Goal: Find specific page/section: Find specific page/section

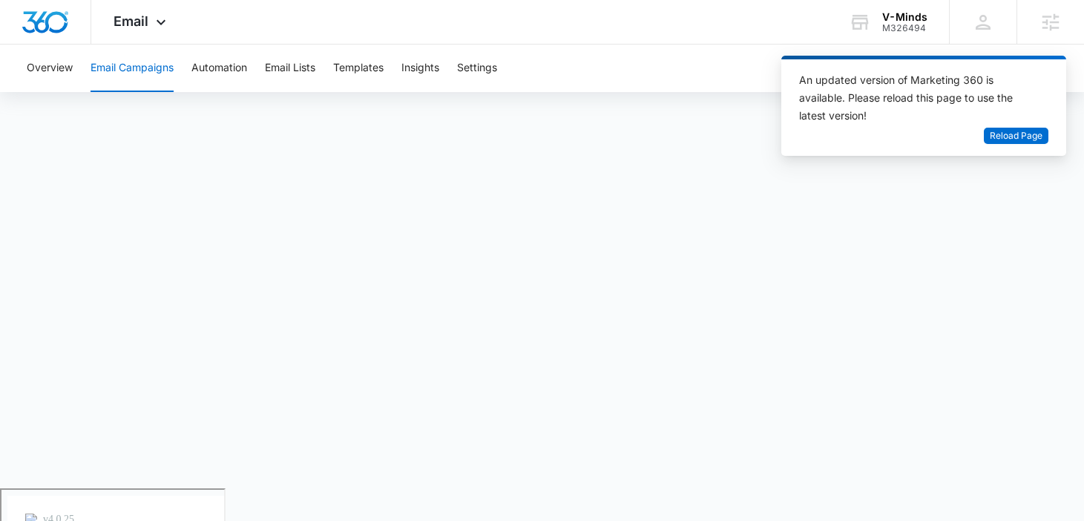
click at [149, 71] on button "Email Campaigns" at bounding box center [131, 67] width 83 height 47
